Goal: Navigation & Orientation: Find specific page/section

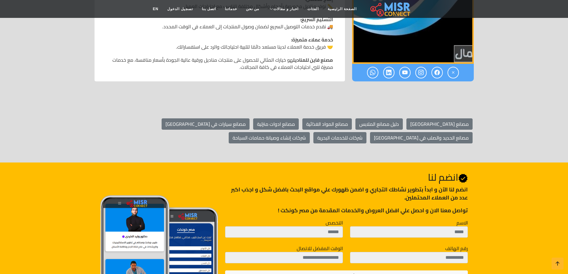
scroll to position [477, 0]
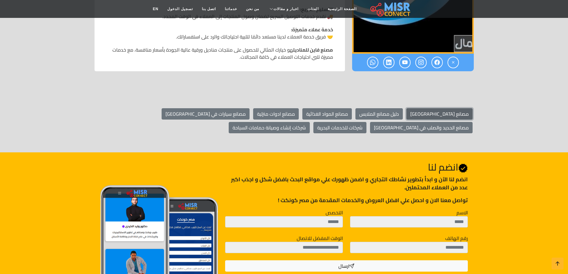
click at [448, 114] on link "مصانع [GEOGRAPHIC_DATA]" at bounding box center [439, 113] width 66 height 11
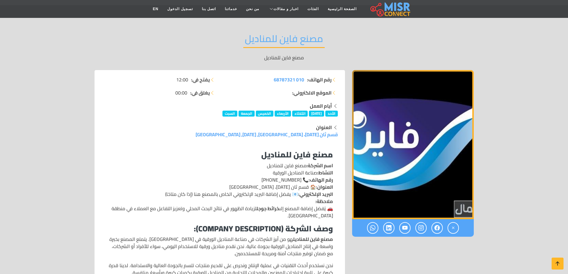
scroll to position [0, 0]
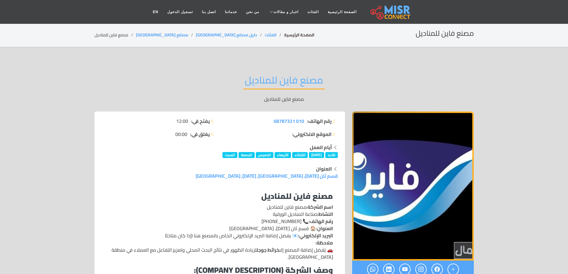
click at [284, 35] on link "الصفحة الرئيسية" at bounding box center [299, 35] width 30 height 8
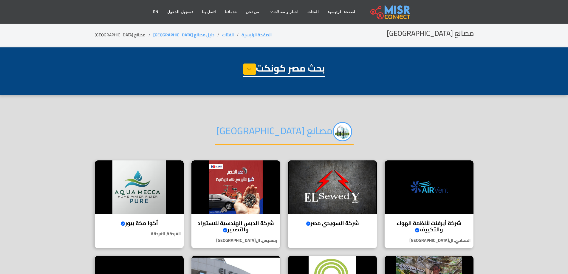
select select "**********"
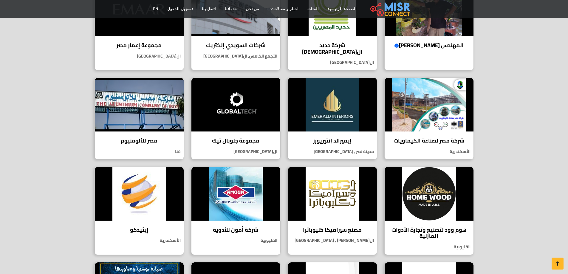
scroll to position [298, 0]
